Goal: Transaction & Acquisition: Obtain resource

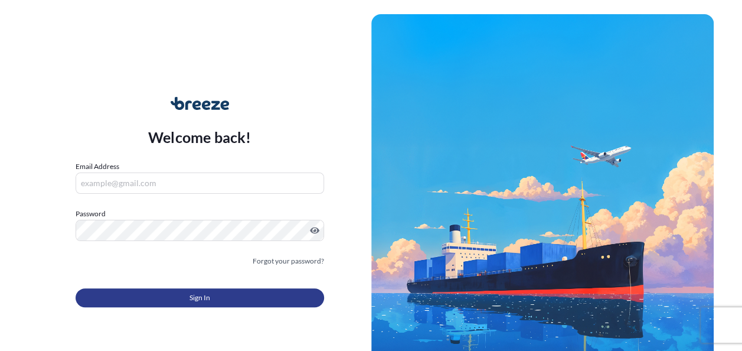
type input "[PERSON_NAME][EMAIL_ADDRESS][PERSON_NAME][DOMAIN_NAME]"
click at [194, 296] on span "Sign In" at bounding box center [200, 298] width 21 height 12
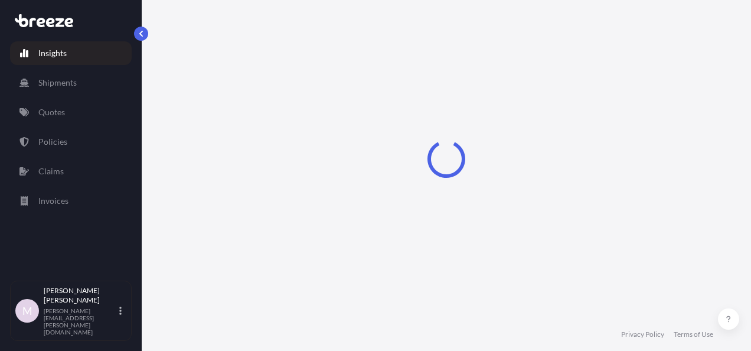
select select "2025"
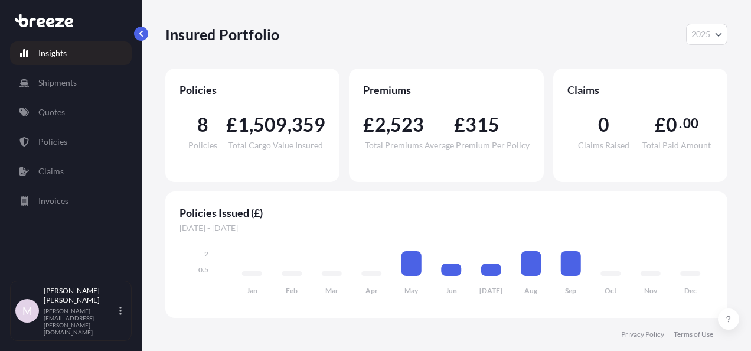
click at [281, 20] on div "Insured Portfolio 2025 2025 2024 2023 2022" at bounding box center [446, 34] width 562 height 69
click at [63, 107] on p "Quotes" at bounding box center [51, 112] width 27 height 12
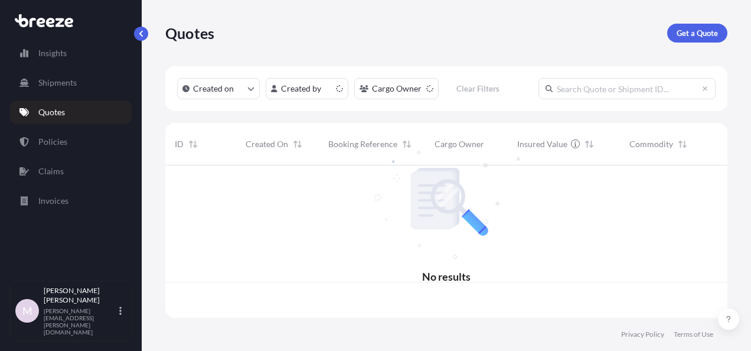
scroll to position [150, 553]
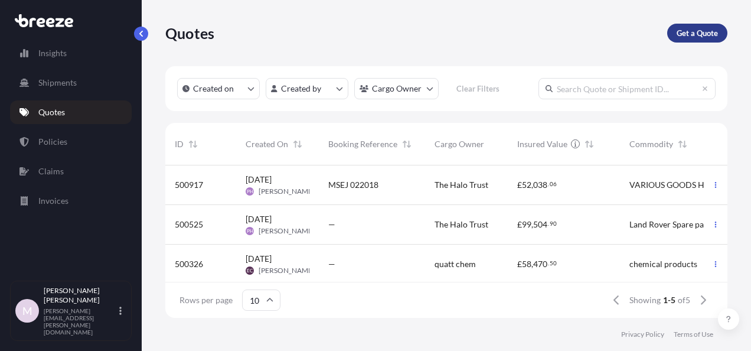
click at [689, 37] on p "Get a Quote" at bounding box center [697, 33] width 41 height 12
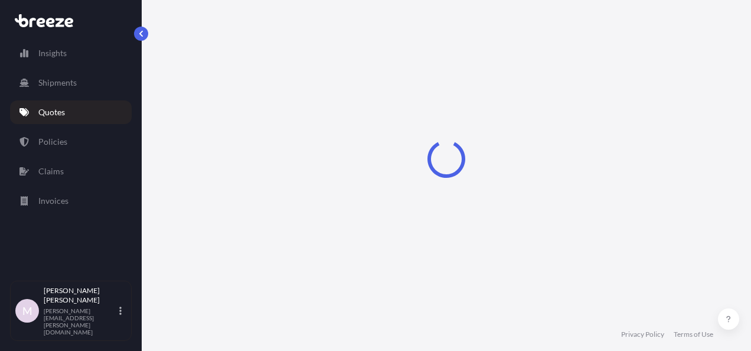
select select "Sea"
select select "1"
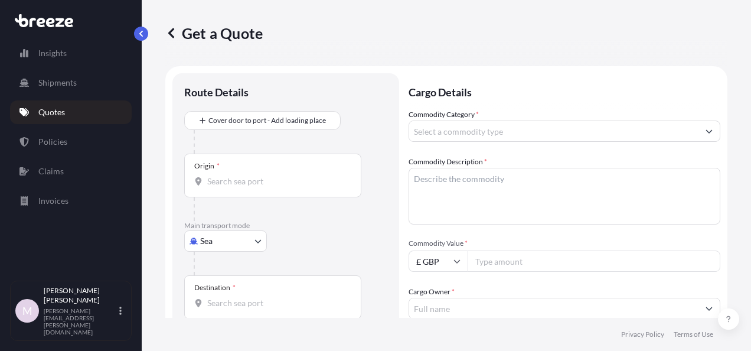
scroll to position [19, 0]
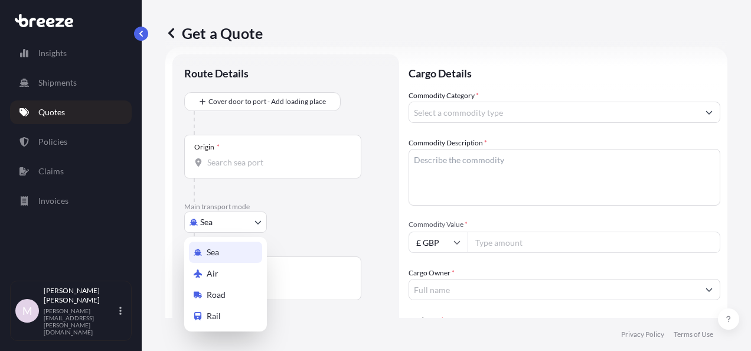
click at [249, 223] on body "Insights Shipments Quotes Policies Claims Invoices M [PERSON_NAME] [PERSON_NAME…" at bounding box center [375, 175] width 751 height 351
click at [229, 297] on div "Road" at bounding box center [225, 294] width 73 height 21
select select "Road"
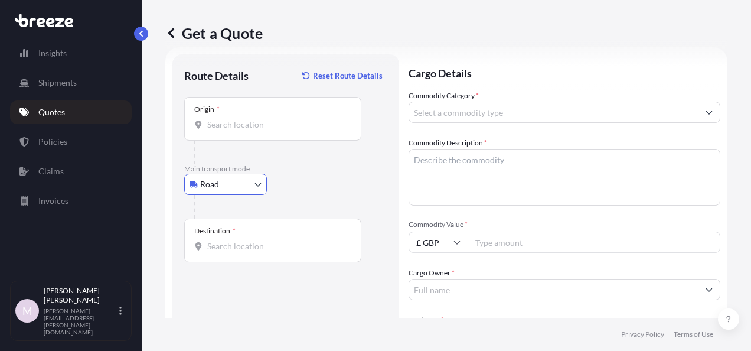
click at [278, 117] on div "Origin *" at bounding box center [272, 119] width 177 height 44
click at [278, 119] on input "Origin *" at bounding box center [276, 125] width 139 height 12
click at [283, 123] on input "Origin * Please select an origin" at bounding box center [276, 125] width 139 height 12
click at [238, 125] on input "za" at bounding box center [276, 125] width 139 height 12
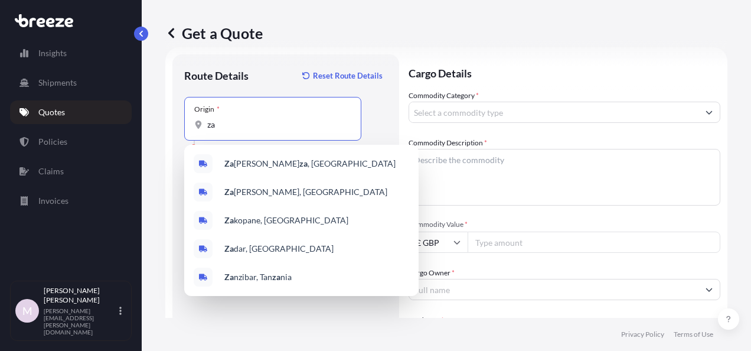
drag, startPoint x: 226, startPoint y: 127, endPoint x: 212, endPoint y: 126, distance: 14.2
click at [212, 126] on input "za" at bounding box center [276, 125] width 139 height 12
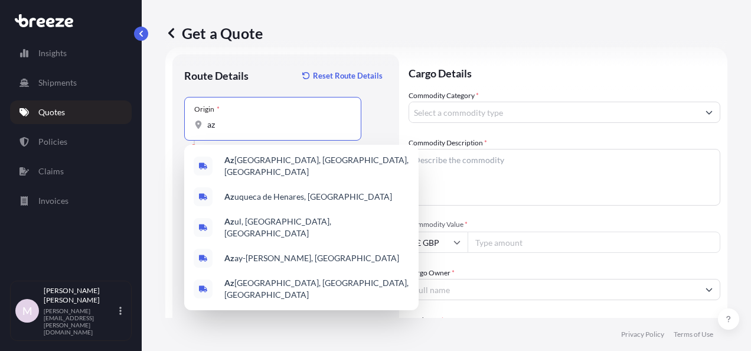
type input "z"
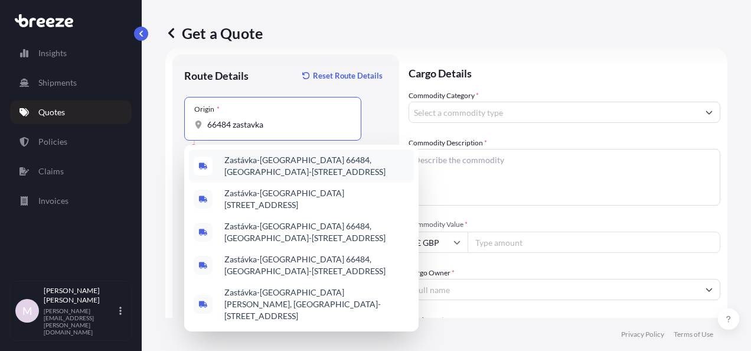
click at [311, 166] on span "Zastávka-[GEOGRAPHIC_DATA] 66484, [GEOGRAPHIC_DATA]-[STREET_ADDRESS]" at bounding box center [316, 166] width 185 height 24
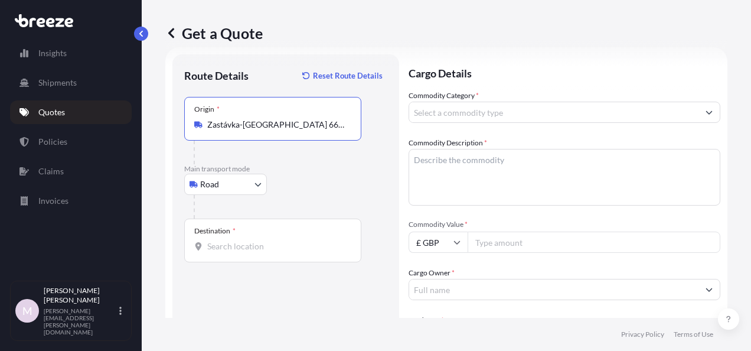
type input "Zastávka-[GEOGRAPHIC_DATA] 66484, [GEOGRAPHIC_DATA]-[STREET_ADDRESS]"
click at [248, 247] on input "Destination *" at bounding box center [276, 246] width 139 height 12
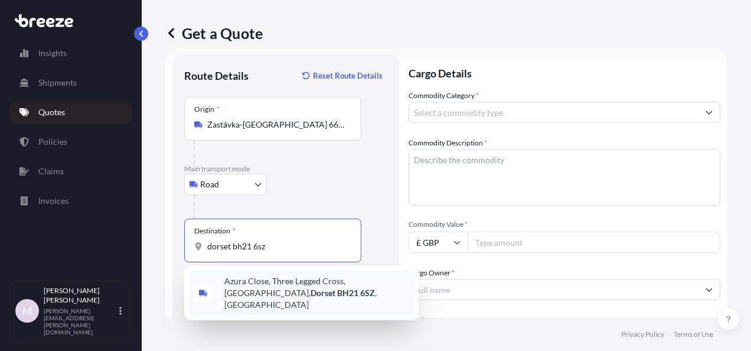
click at [240, 277] on span "[STREET_ADDRESS]" at bounding box center [316, 292] width 185 height 35
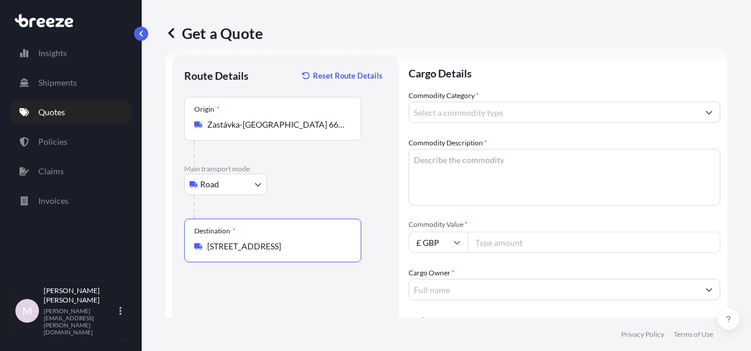
type input "[STREET_ADDRESS]"
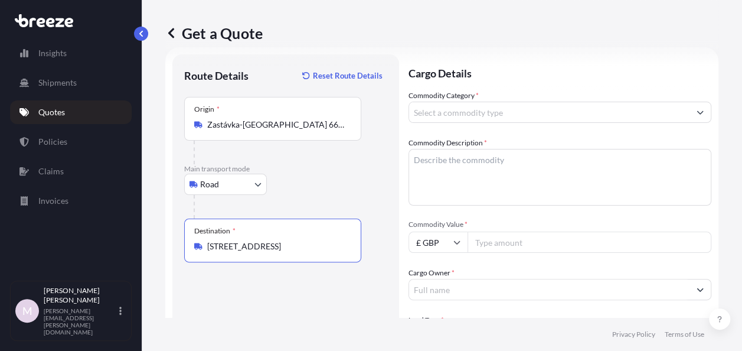
click at [436, 112] on input "Commodity Category *" at bounding box center [549, 112] width 281 height 21
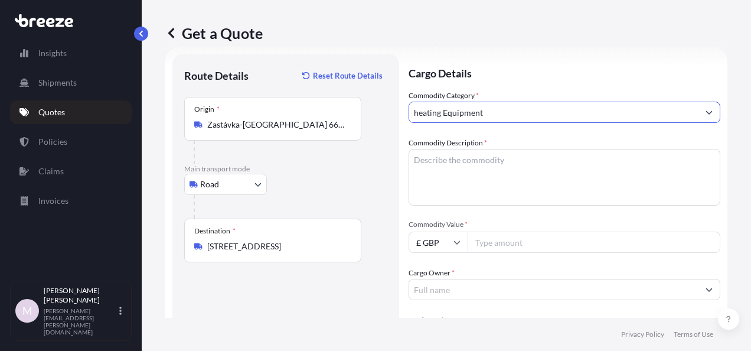
type input "heating Equipment"
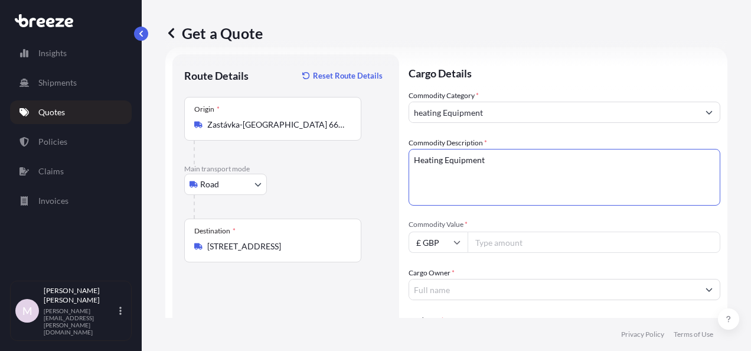
type textarea "Heating Equipment"
click at [515, 237] on input "Commodity Value *" at bounding box center [594, 242] width 253 height 21
type input "3394"
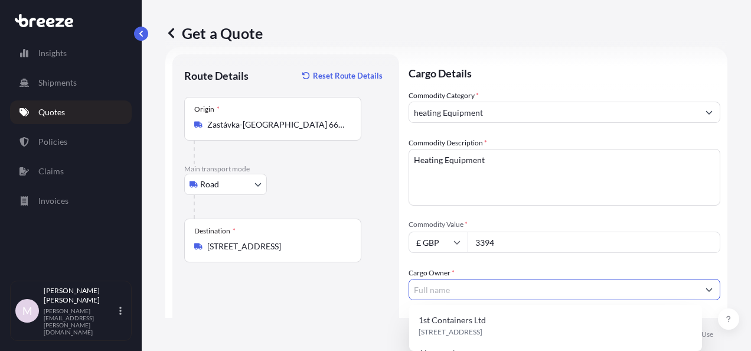
click at [495, 292] on input "Cargo Owner *" at bounding box center [553, 289] width 289 height 21
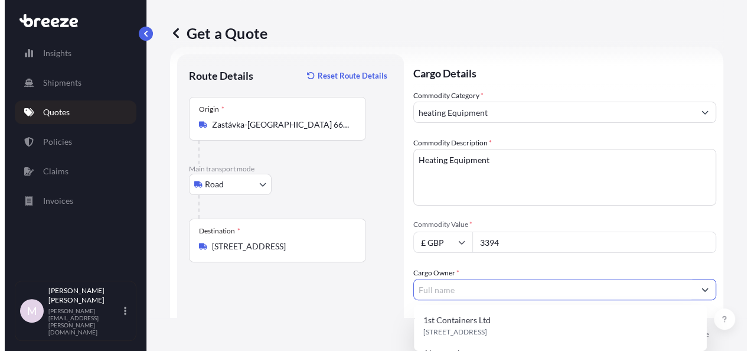
scroll to position [235, 0]
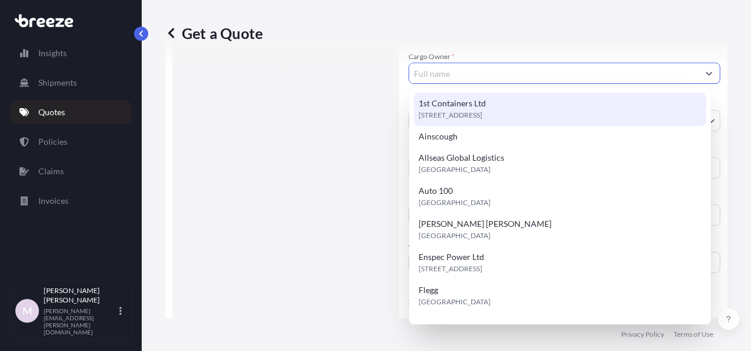
click at [458, 73] on input "Cargo Owner *" at bounding box center [553, 73] width 289 height 21
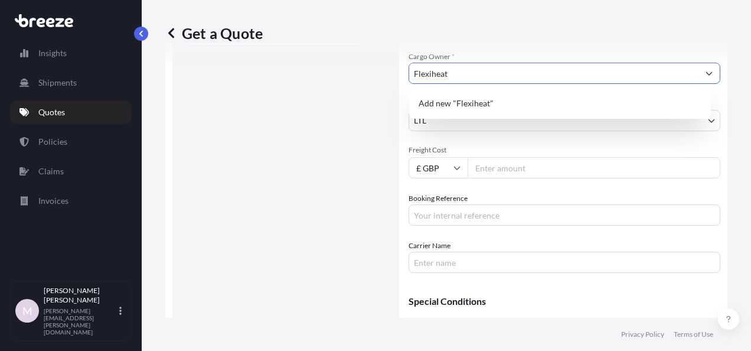
type input "Flexiheat"
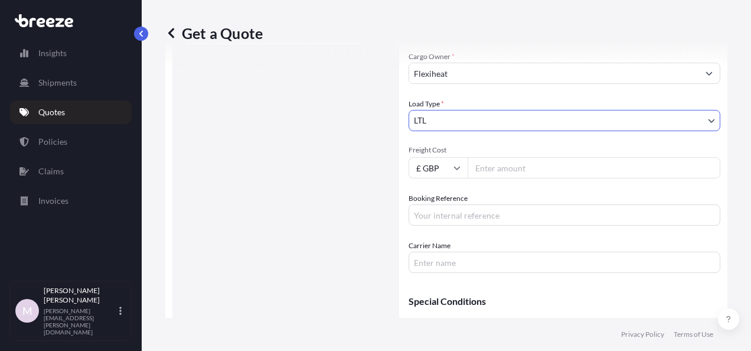
click at [507, 164] on input "Freight Cost" at bounding box center [594, 167] width 253 height 21
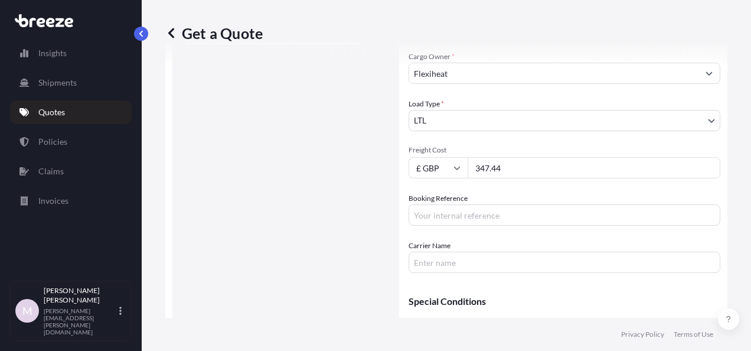
type input "347.44"
click at [470, 216] on input "Booking Reference" at bounding box center [565, 214] width 312 height 21
type input "Flexihear"
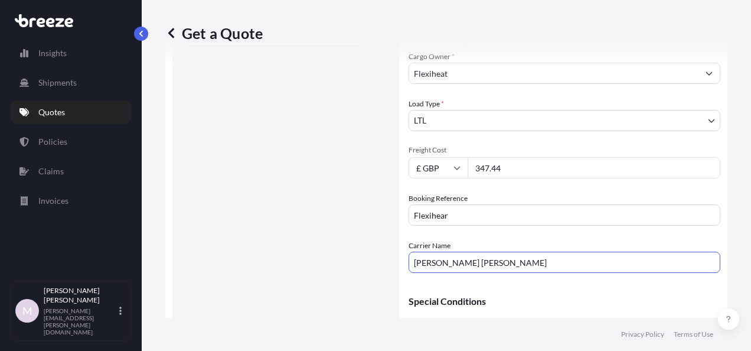
scroll to position [299, 0]
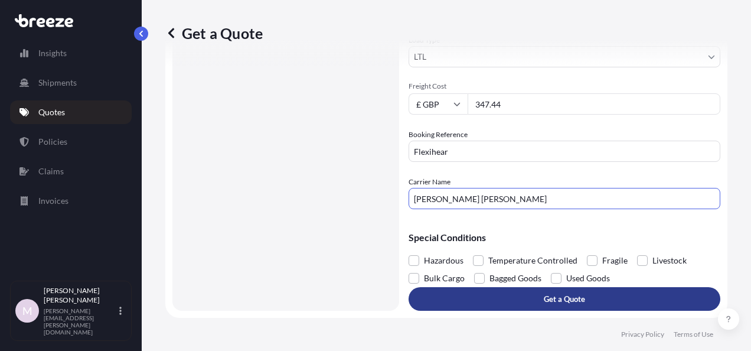
type input "[PERSON_NAME] [PERSON_NAME]"
click at [581, 301] on button "Get a Quote" at bounding box center [565, 299] width 312 height 24
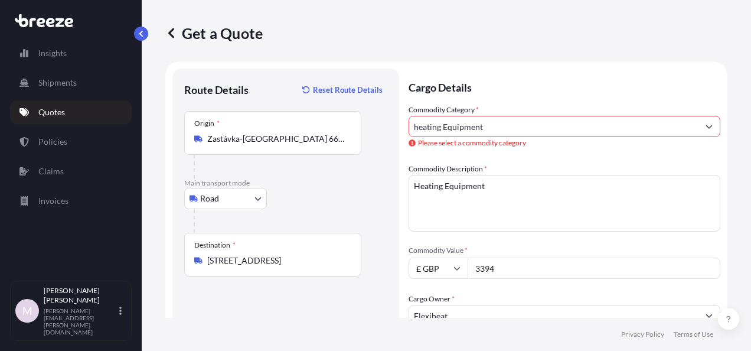
scroll to position [0, 0]
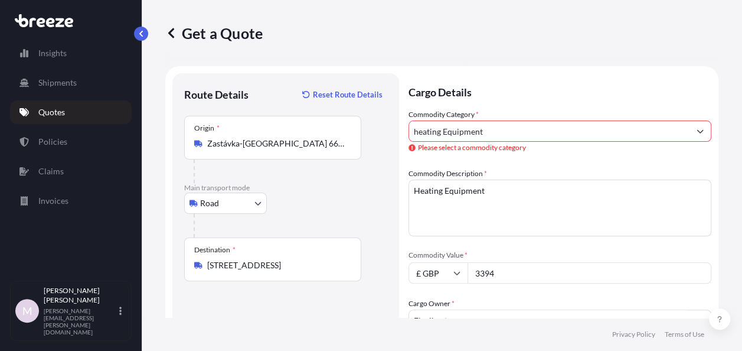
click at [435, 129] on input "heating Equipment" at bounding box center [549, 130] width 281 height 21
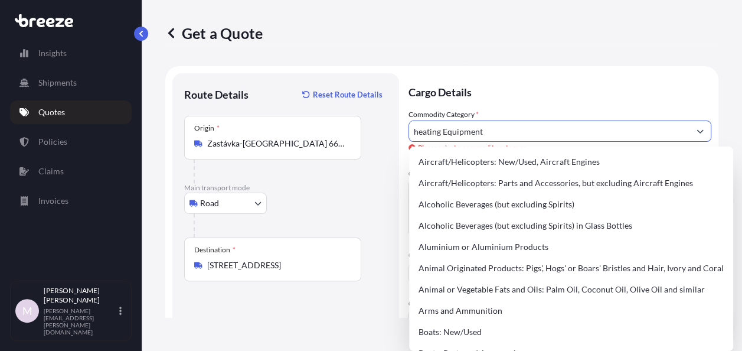
drag, startPoint x: 519, startPoint y: 130, endPoint x: 400, endPoint y: 137, distance: 118.9
click at [400, 137] on form "Route Details Reset Route Details Place of loading Road Road Rail Origin * Zast…" at bounding box center [441, 347] width 553 height 562
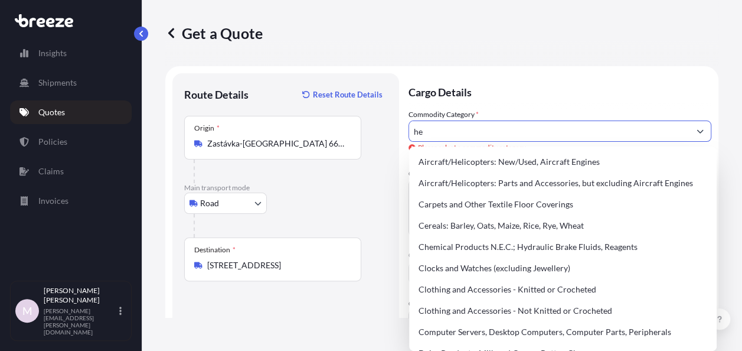
type input "h"
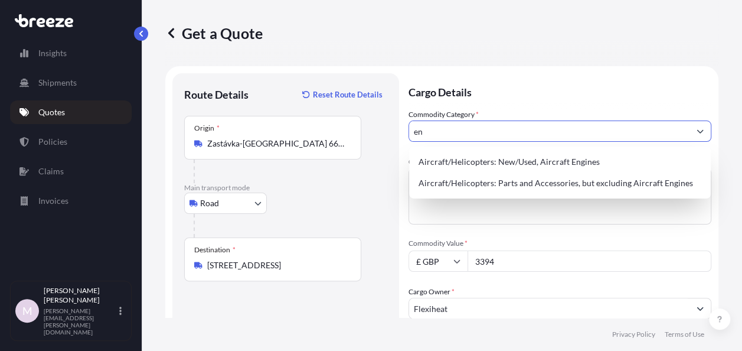
type input "e"
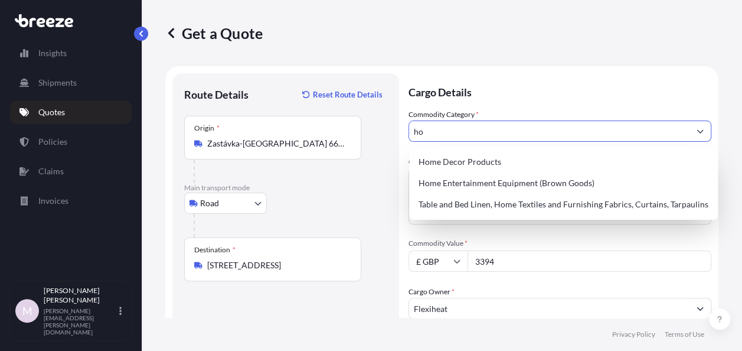
type input "h"
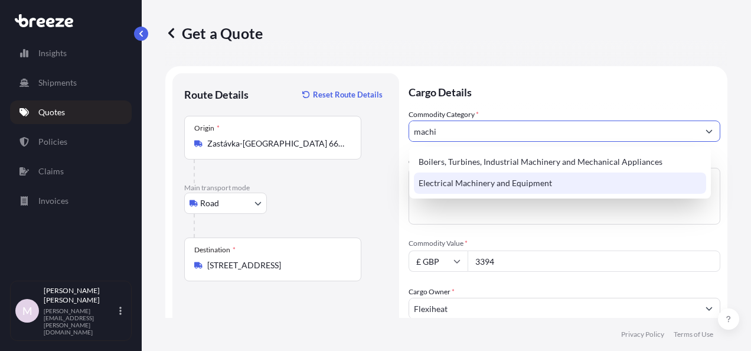
click at [432, 181] on div "Electrical Machinery and Equipment" at bounding box center [560, 182] width 292 height 21
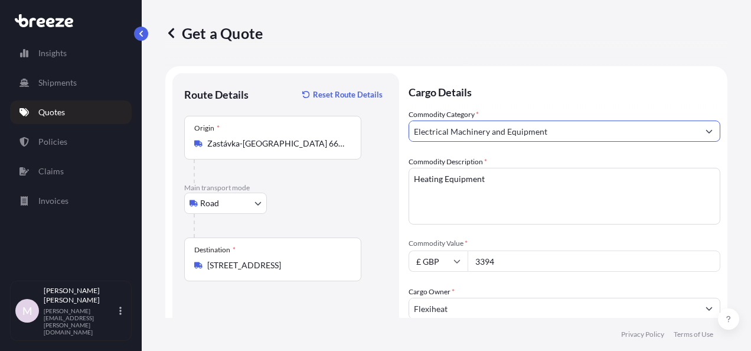
scroll to position [299, 0]
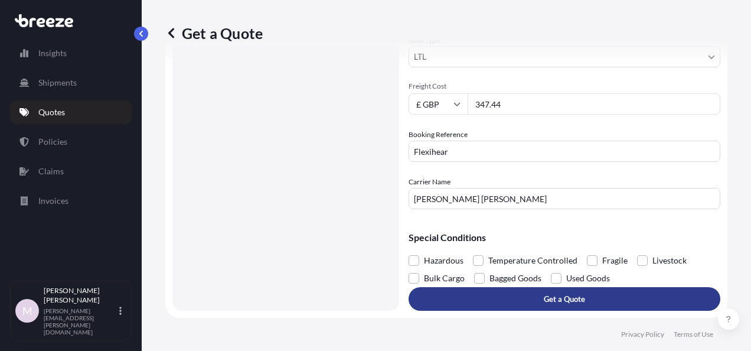
type input "Electrical Machinery and Equipment"
click at [569, 298] on p "Get a Quote" at bounding box center [564, 299] width 41 height 12
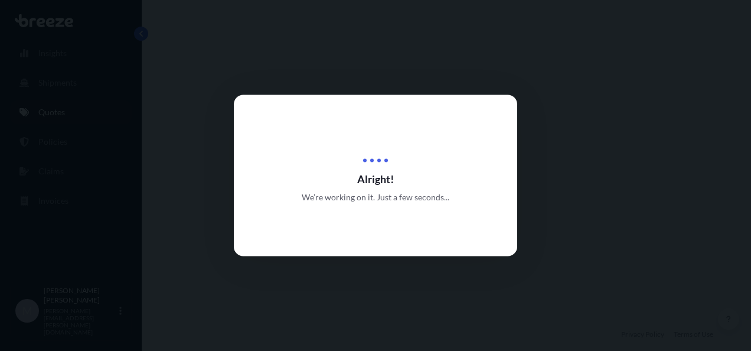
select select "Road"
select select "1"
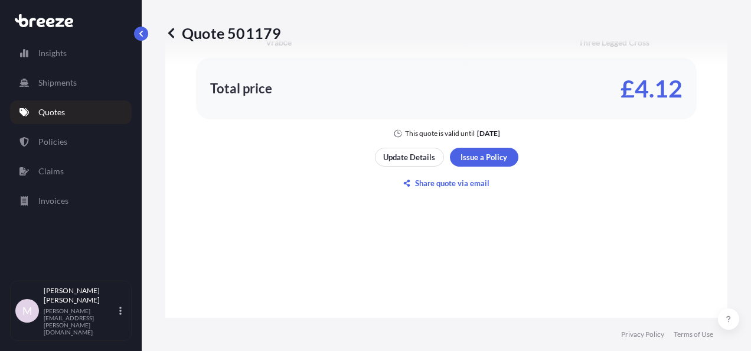
scroll to position [781, 0]
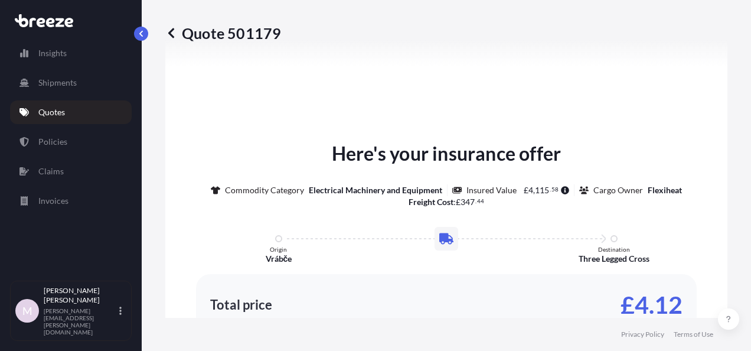
click at [474, 261] on div "Here's your insurance offer Commodity Category Electrical Machinery and Equipme…" at bounding box center [446, 246] width 529 height 215
click at [174, 30] on icon at bounding box center [171, 33] width 12 height 12
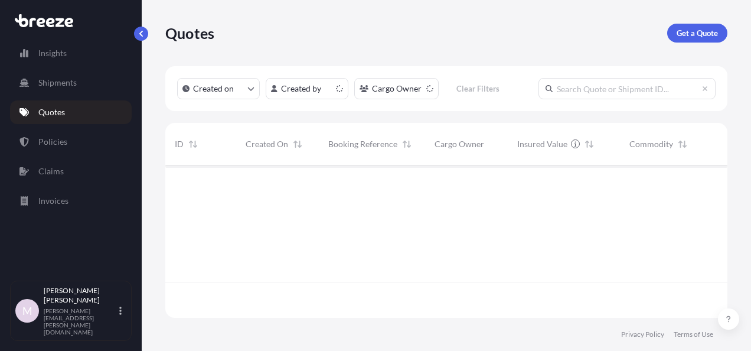
scroll to position [150, 553]
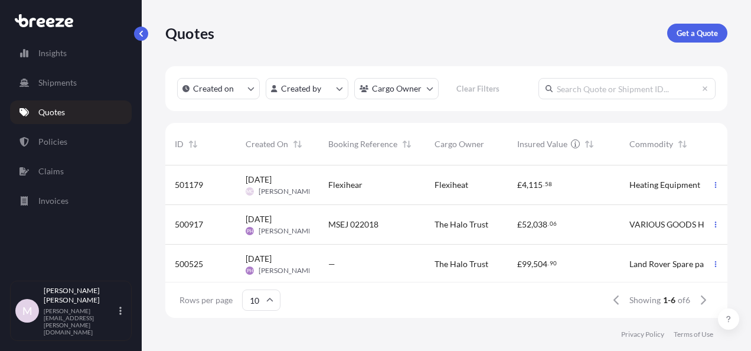
click at [399, 177] on div "Flexihear" at bounding box center [372, 185] width 106 height 40
select select "Road"
select select "1"
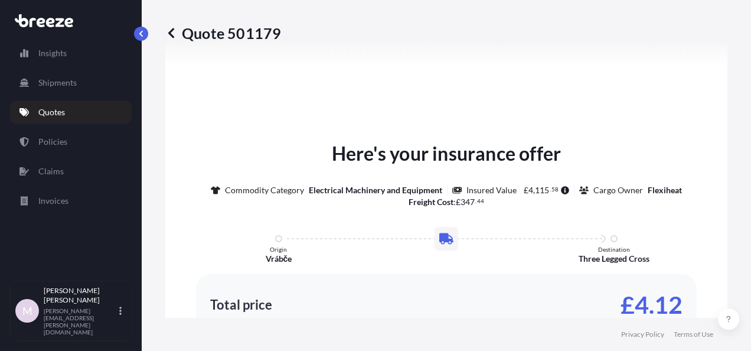
scroll to position [997, 0]
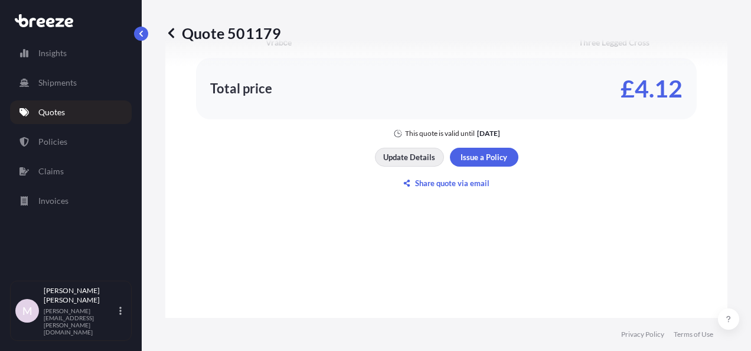
click at [405, 156] on p "Update Details" at bounding box center [409, 157] width 52 height 12
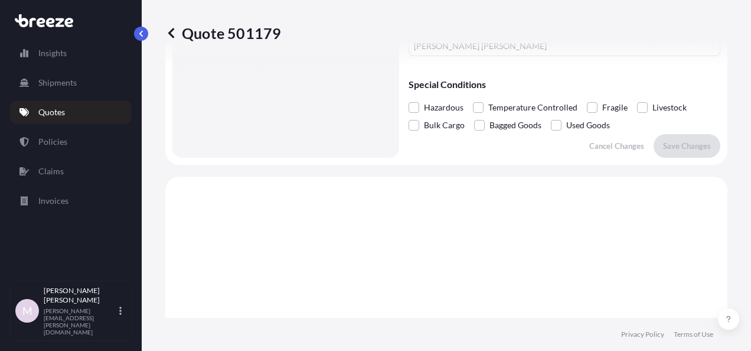
scroll to position [235, 0]
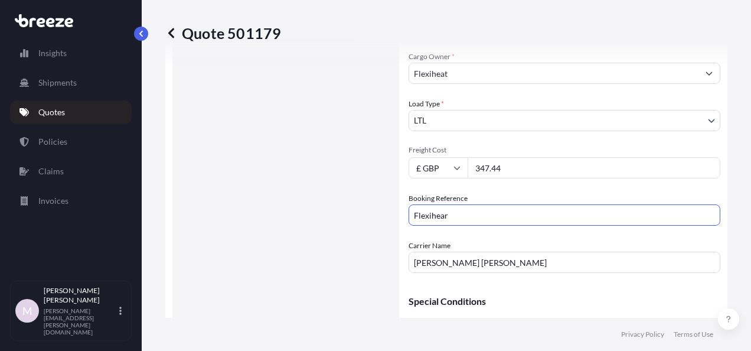
drag, startPoint x: 455, startPoint y: 219, endPoint x: 400, endPoint y: 217, distance: 55.0
click at [400, 217] on form "Route Details Place of loading Road Road Rail Origin * Zastávka-[GEOGRAPHIC_DAT…" at bounding box center [446, 106] width 562 height 550
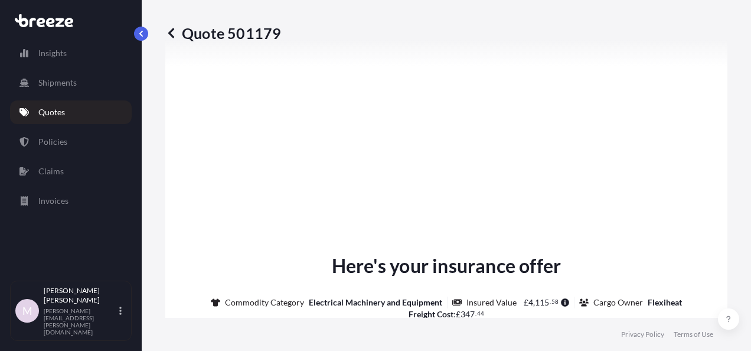
scroll to position [452, 0]
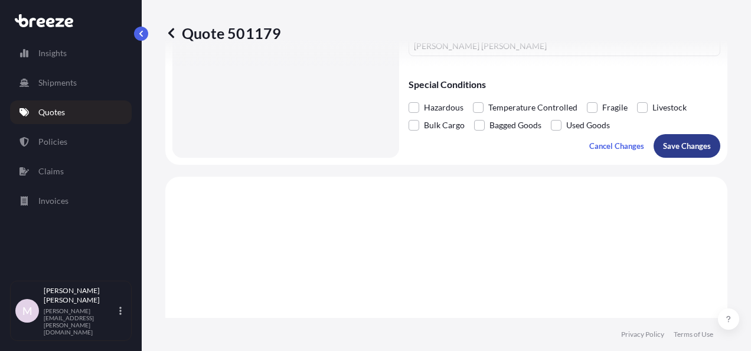
type input "BRIQ018336"
click at [670, 142] on p "Save Changes" at bounding box center [687, 146] width 48 height 12
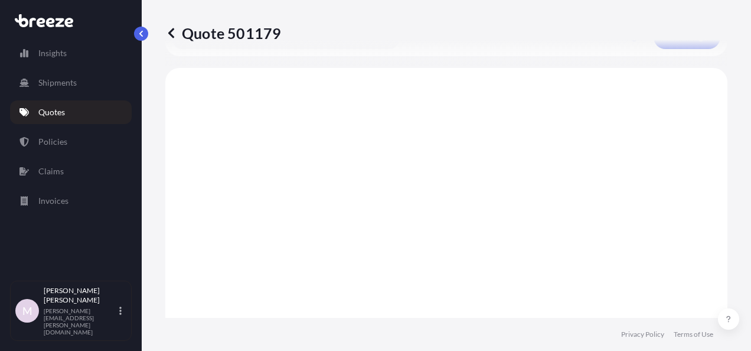
scroll to position [569, 0]
select select "Road"
select select "1"
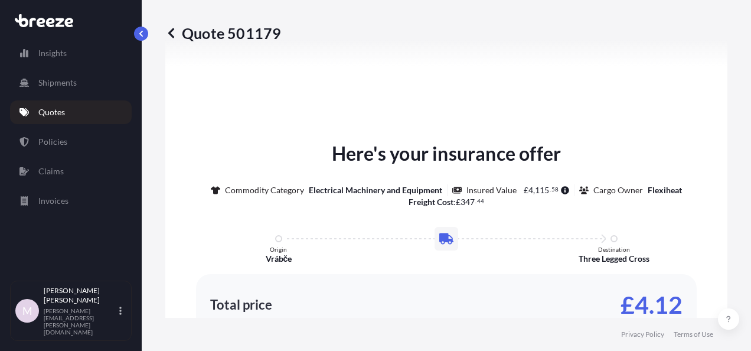
scroll to position [997, 0]
